Goal: Task Accomplishment & Management: Complete application form

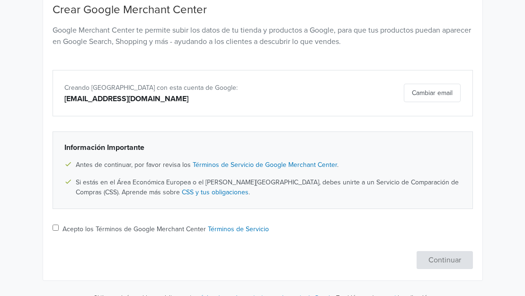
scroll to position [118, 0]
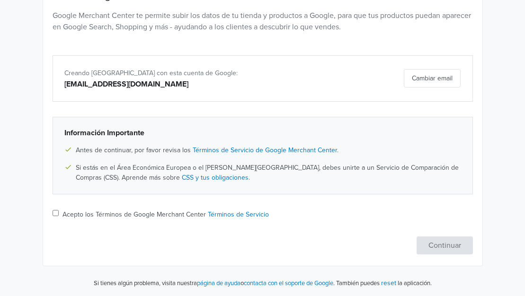
click at [54, 213] on input "Acepto los Términos de Google Merchant Center Términos de Servicio" at bounding box center [56, 213] width 6 height 6
checkbox input "true"
click at [431, 246] on button "Continuar" at bounding box center [444, 246] width 56 height 18
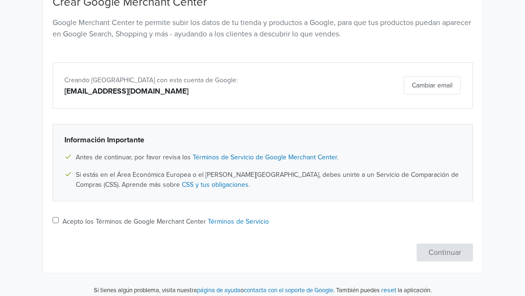
click at [56, 222] on input "Acepto los Términos de Google Merchant Center Términos de Servicio" at bounding box center [56, 220] width 6 height 6
checkbox input "true"
click at [447, 255] on button "Continuar" at bounding box center [444, 253] width 56 height 18
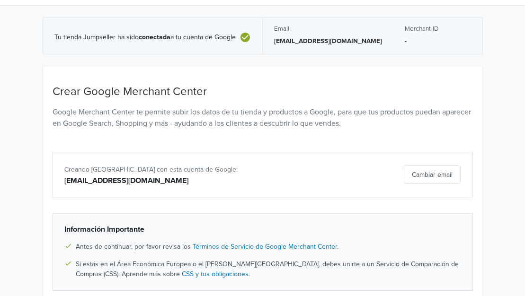
scroll to position [0, 0]
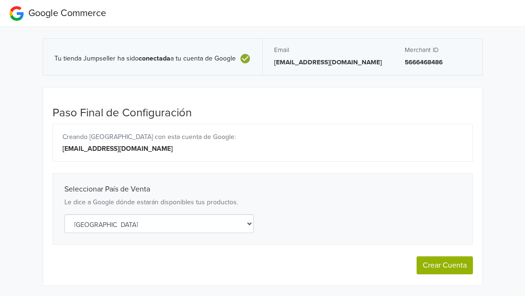
select select "cl"
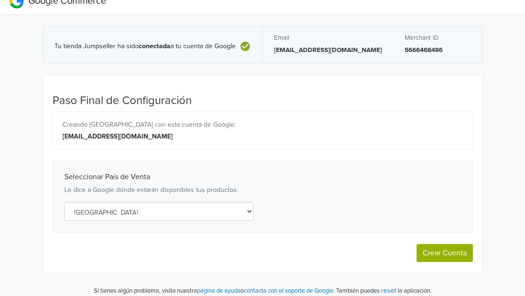
scroll to position [20, 0]
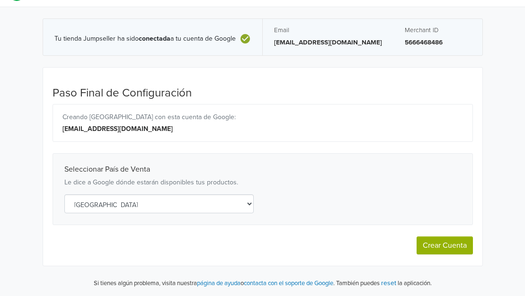
click at [440, 251] on button "Crear Cuenta" at bounding box center [444, 246] width 56 height 18
select select "cl"
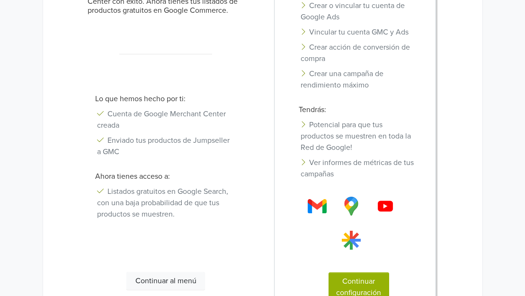
scroll to position [213, 0]
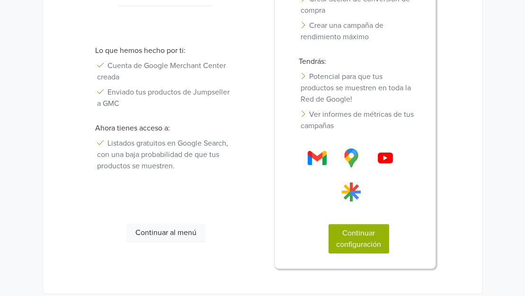
click at [196, 237] on button "Continuar al menú" at bounding box center [165, 233] width 79 height 18
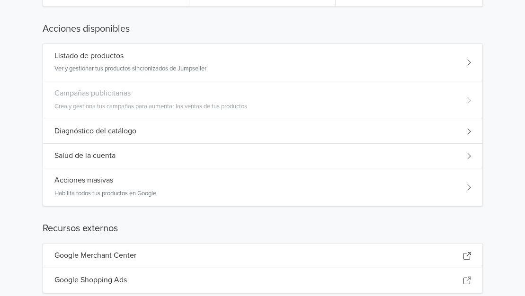
click at [322, 72] on div "Listado de productos Ver y gestionar tus productos sincronizados de Jumpseller" at bounding box center [262, 63] width 439 height 38
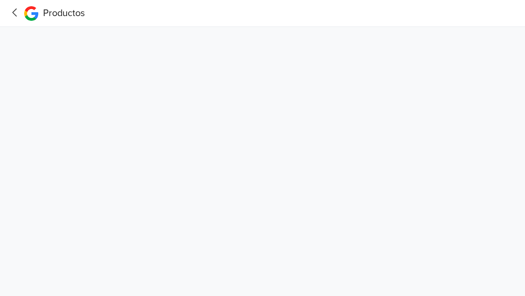
scroll to position [0, 0]
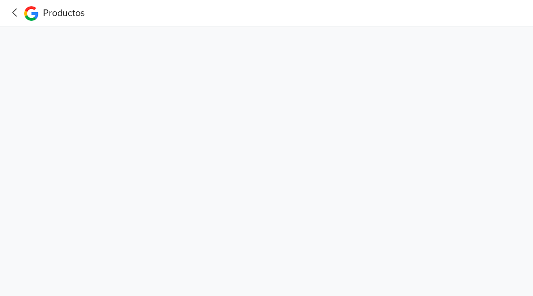
click at [18, 13] on icon at bounding box center [15, 13] width 15 height 12
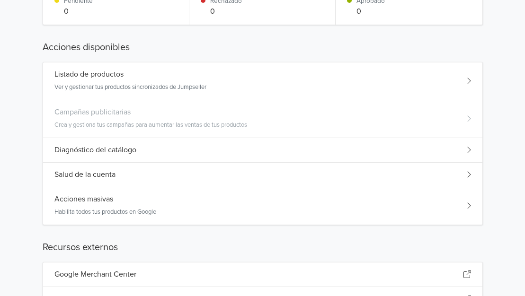
scroll to position [233, 0]
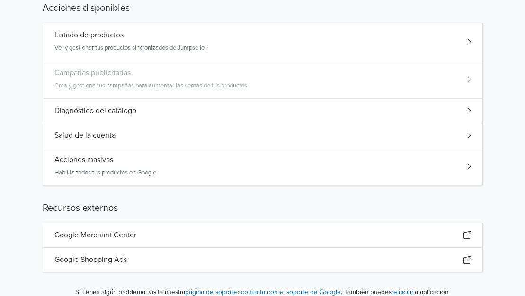
click at [261, 166] on div "Acciones masivas Habilita todos tus productos en Google" at bounding box center [262, 166] width 439 height 37
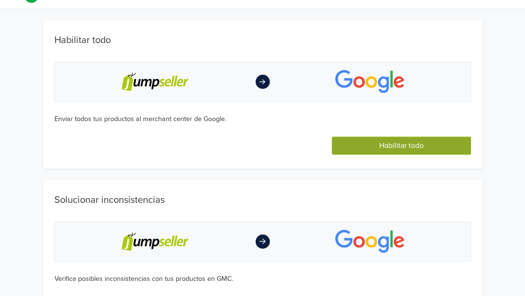
scroll to position [17, 0]
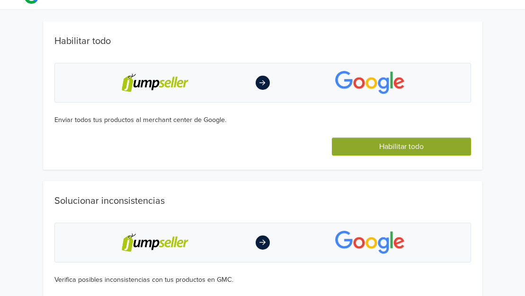
click at [390, 144] on button "Habilitar todo" at bounding box center [401, 147] width 139 height 18
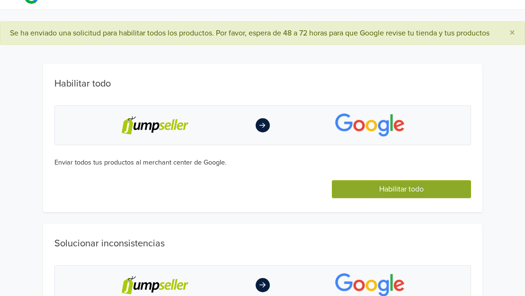
scroll to position [0, 0]
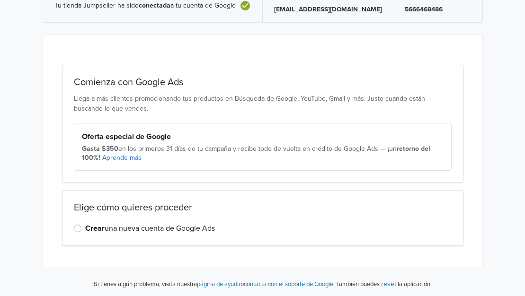
scroll to position [54, 0]
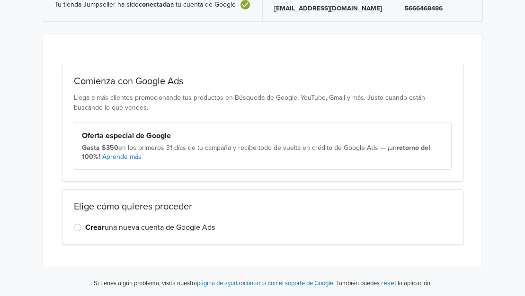
click at [81, 229] on div "Crear una nueva cuenta de Google Ads" at bounding box center [263, 227] width 378 height 11
click at [85, 229] on label "Crear una nueva cuenta de Google Ads" at bounding box center [150, 227] width 130 height 11
click at [0, 0] on input "Crear una nueva cuenta de Google Ads" at bounding box center [0, 0] width 0 height 0
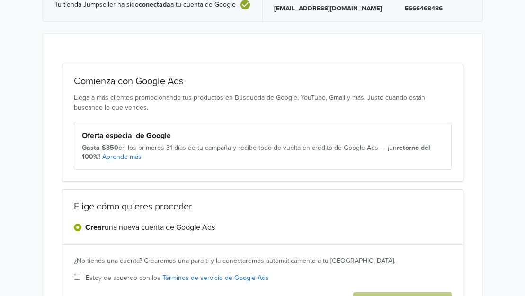
scroll to position [135, 0]
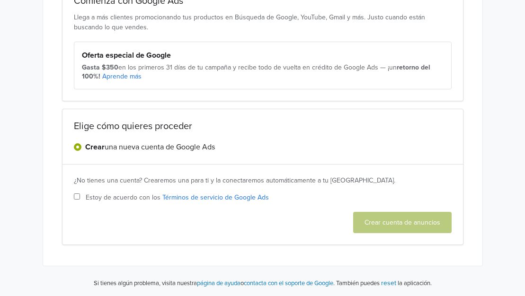
click at [74, 194] on input "Estoy de acuerdo con los Términos de servicio de Google Ads" at bounding box center [77, 196] width 6 height 6
checkbox input "true"
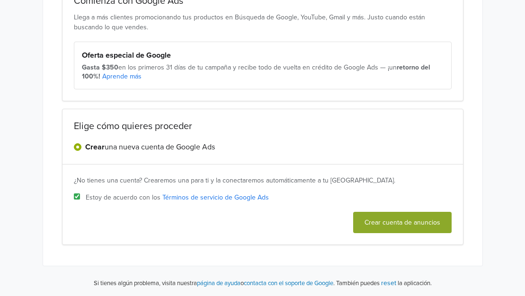
click at [403, 220] on button "Crear cuenta de anuncios" at bounding box center [402, 222] width 98 height 21
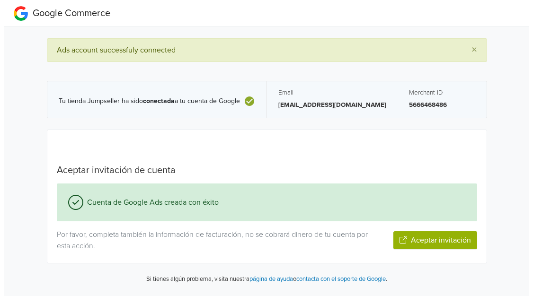
scroll to position [0, 0]
click at [452, 241] on button "Aceptar invitación" at bounding box center [435, 240] width 84 height 18
